Goal: Transaction & Acquisition: Purchase product/service

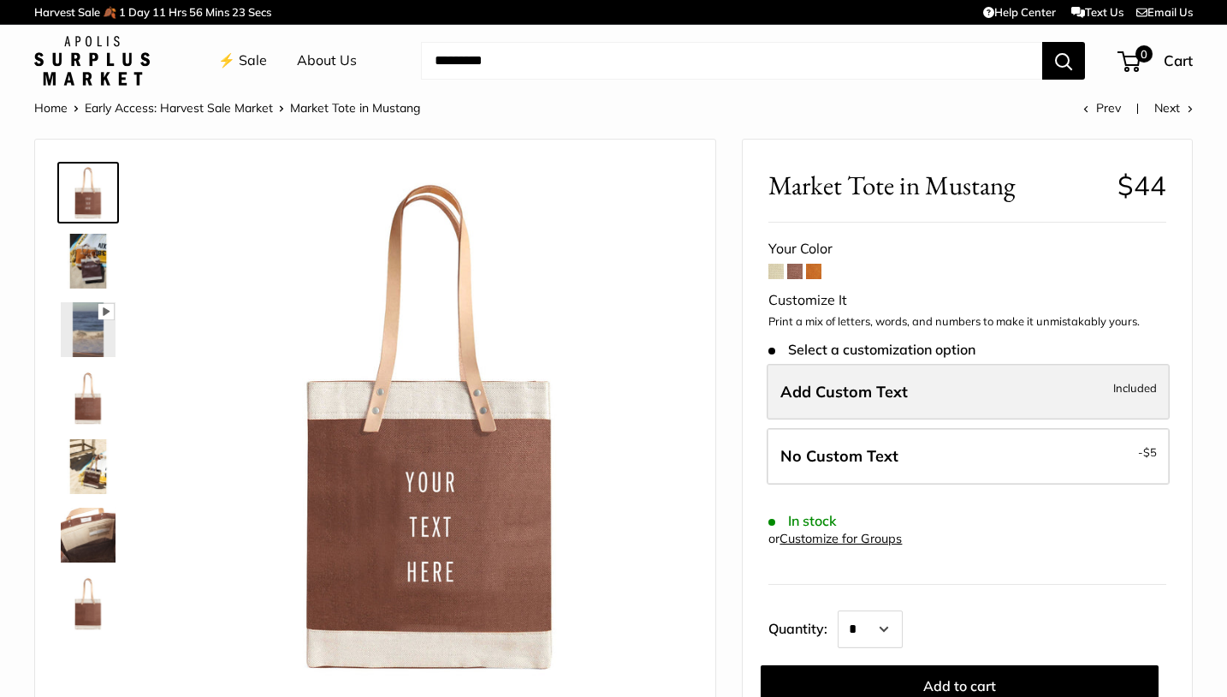
click at [846, 388] on span "Add Custom Text" at bounding box center [844, 392] width 128 height 20
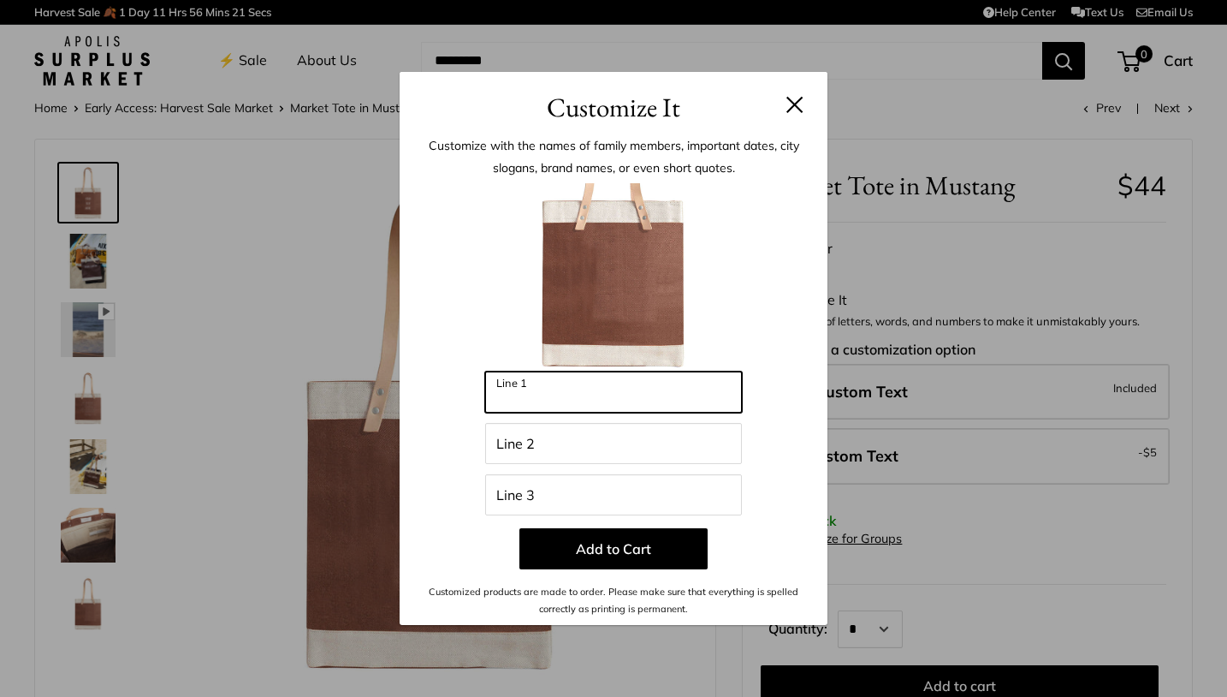
click at [604, 391] on input "Line 1" at bounding box center [613, 391] width 257 height 41
type input "*"
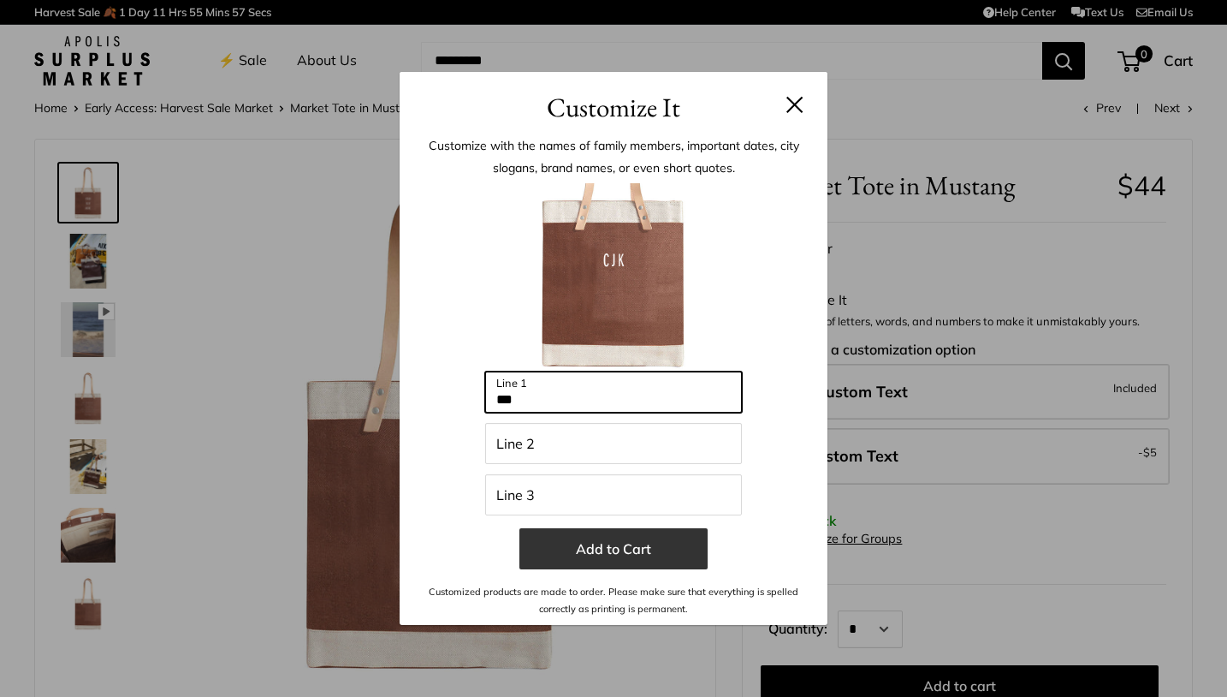
type input "***"
click at [606, 552] on button "Add to Cart" at bounding box center [613, 548] width 188 height 41
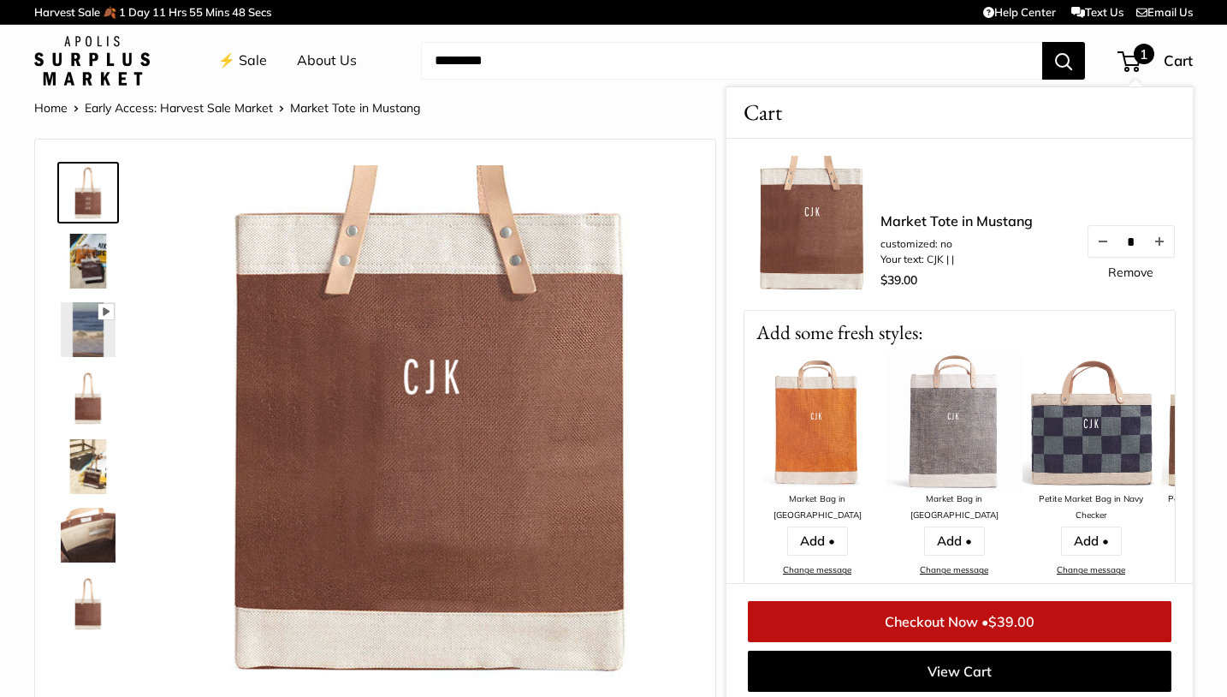
click at [806, 245] on img at bounding box center [812, 224] width 137 height 137
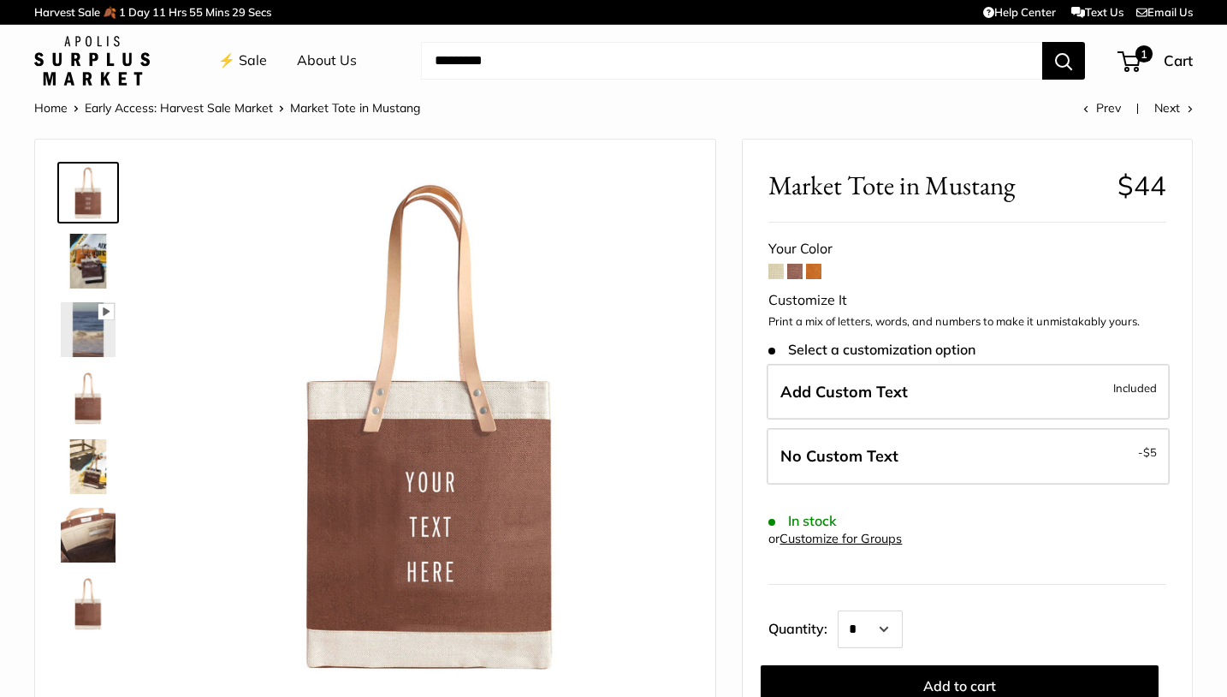
click at [777, 270] on span at bounding box center [775, 271] width 15 height 15
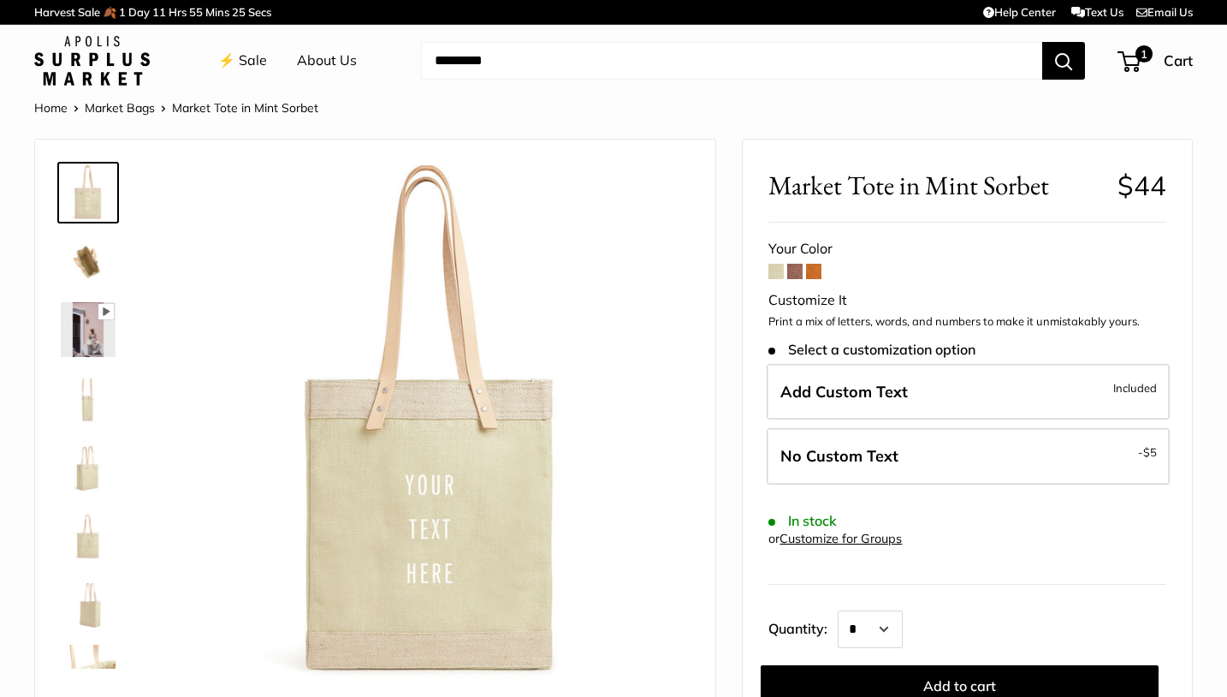
click at [795, 268] on span at bounding box center [794, 271] width 15 height 15
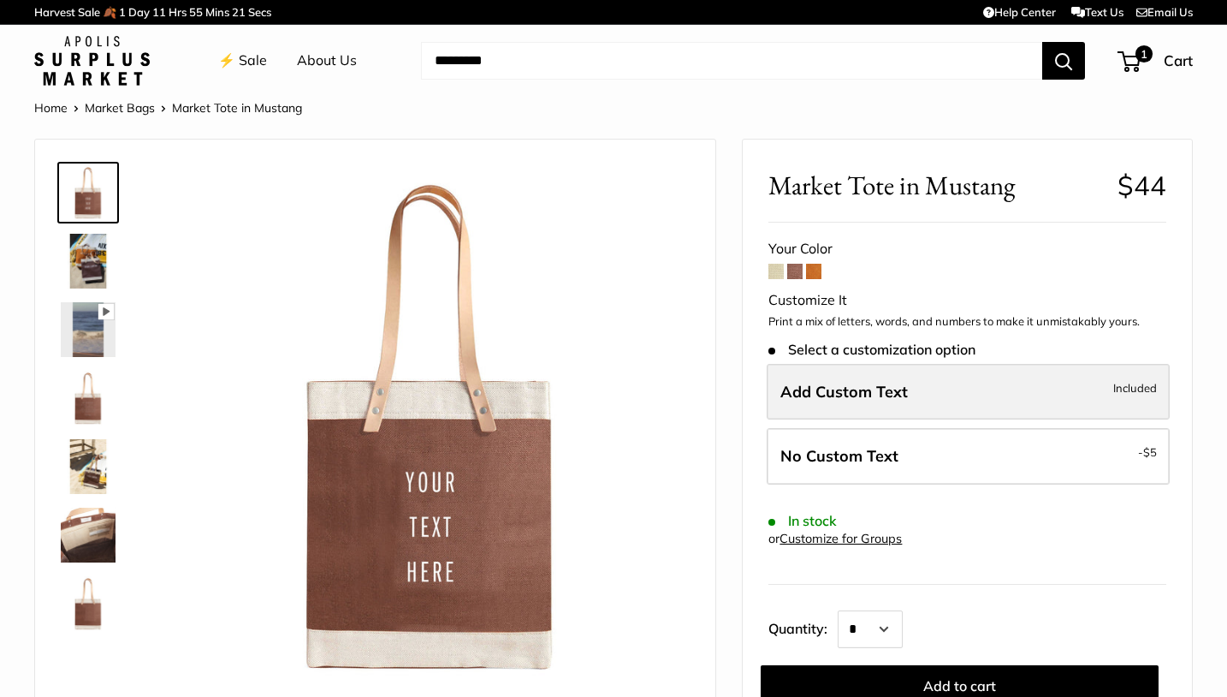
click at [882, 397] on label "Add Custom Text Included" at bounding box center [968, 392] width 403 height 56
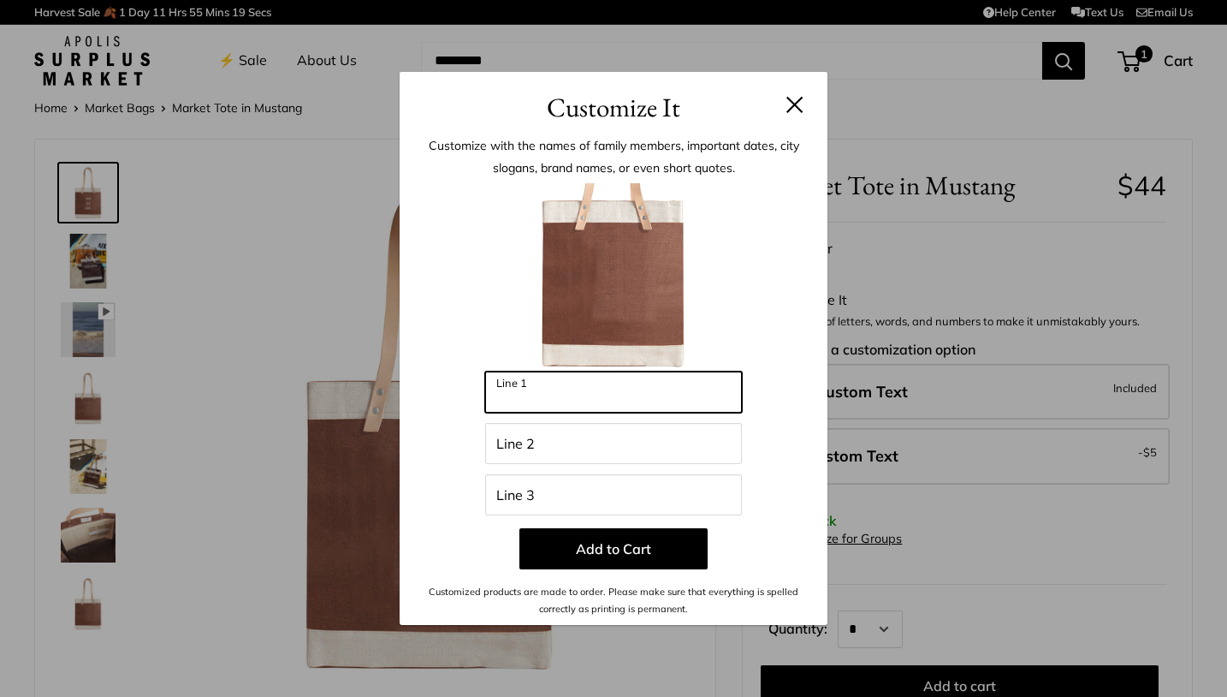
click at [594, 385] on input "Line 1" at bounding box center [613, 391] width 257 height 41
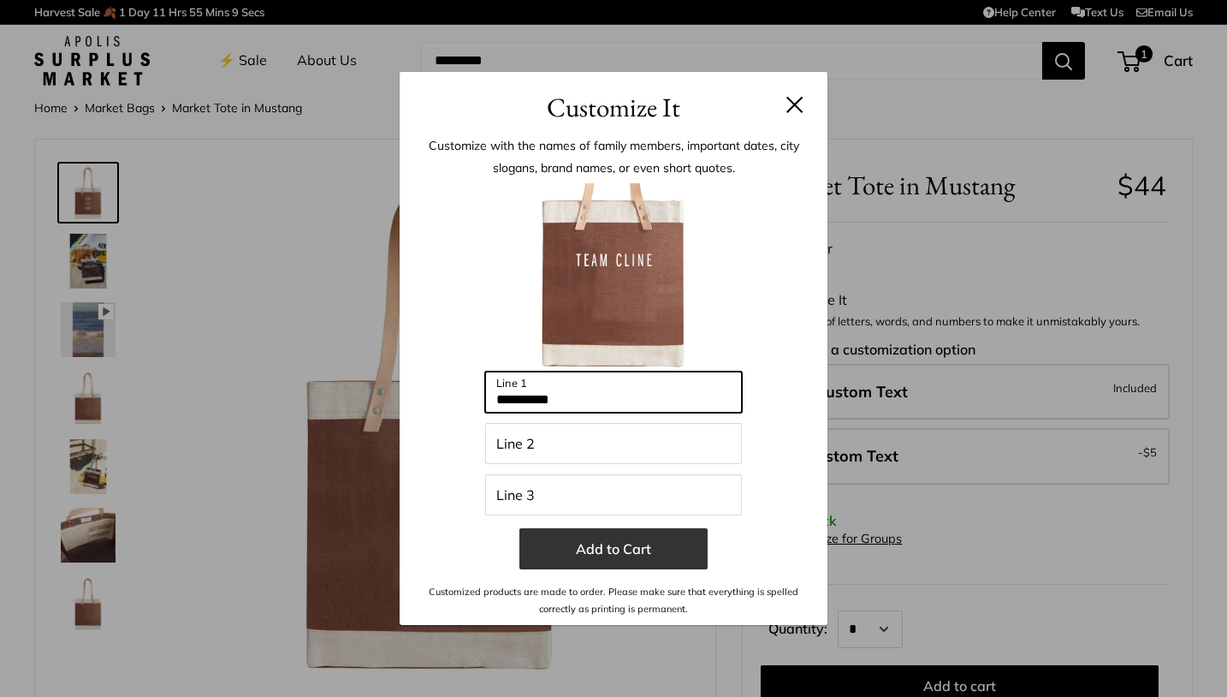
type input "**********"
click at [608, 550] on button "Add to Cart" at bounding box center [613, 548] width 188 height 41
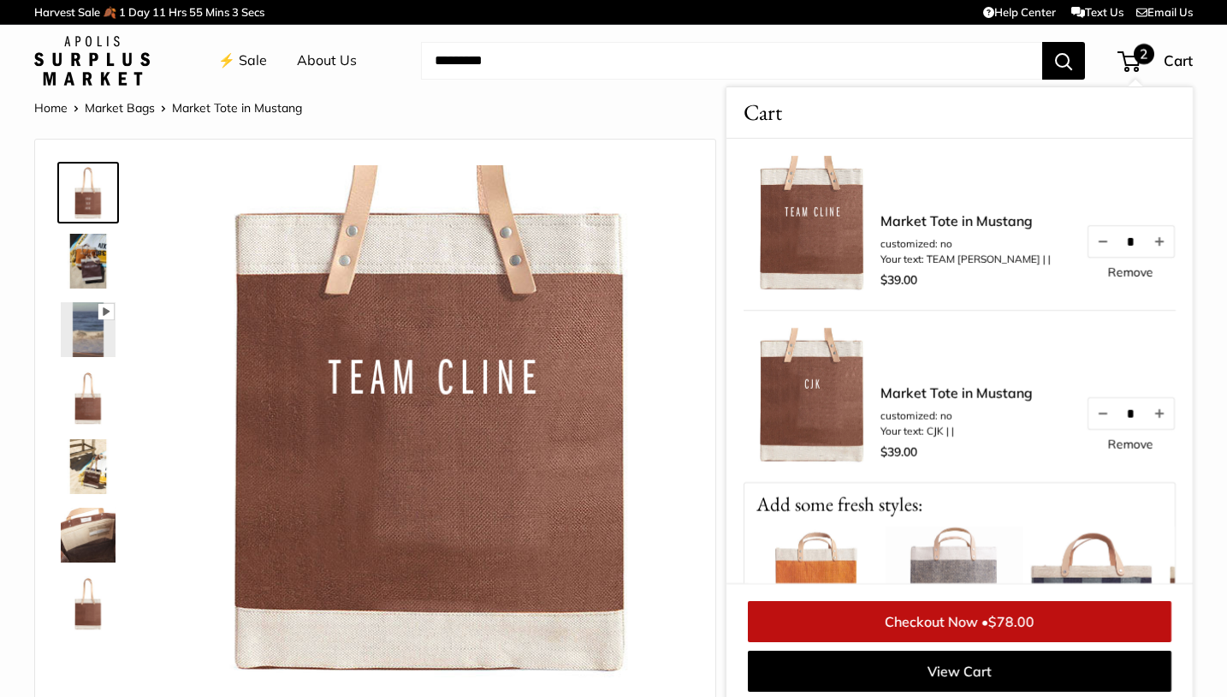
click at [877, 626] on link "Checkout Now • $78.00" at bounding box center [960, 621] width 424 height 41
